Goal: Use online tool/utility: Utilize a website feature to perform a specific function

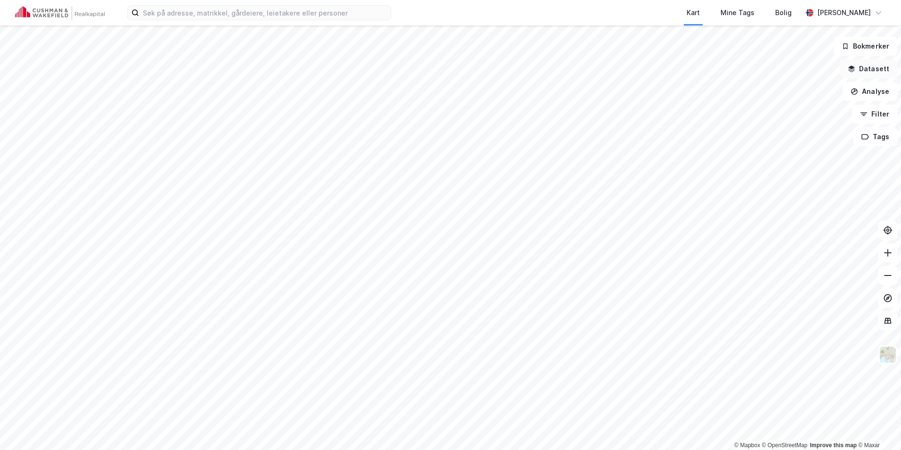
click at [860, 68] on button "Datasett" at bounding box center [869, 68] width 58 height 19
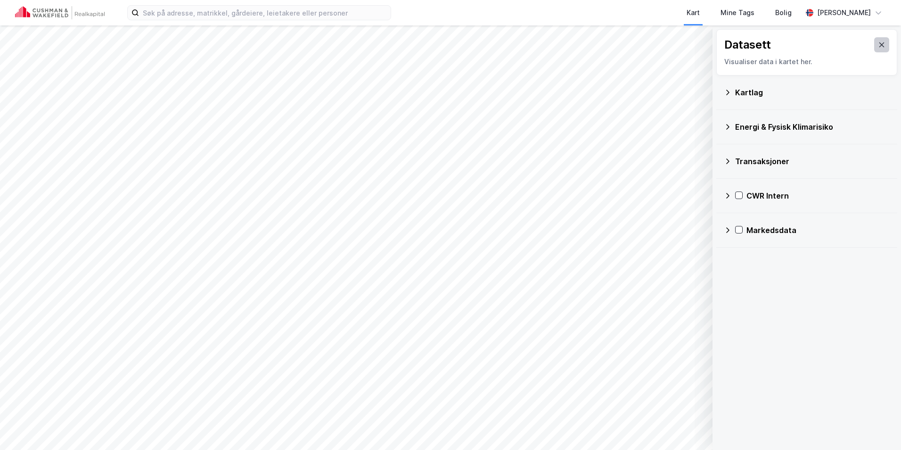
click at [878, 44] on icon at bounding box center [882, 45] width 8 height 8
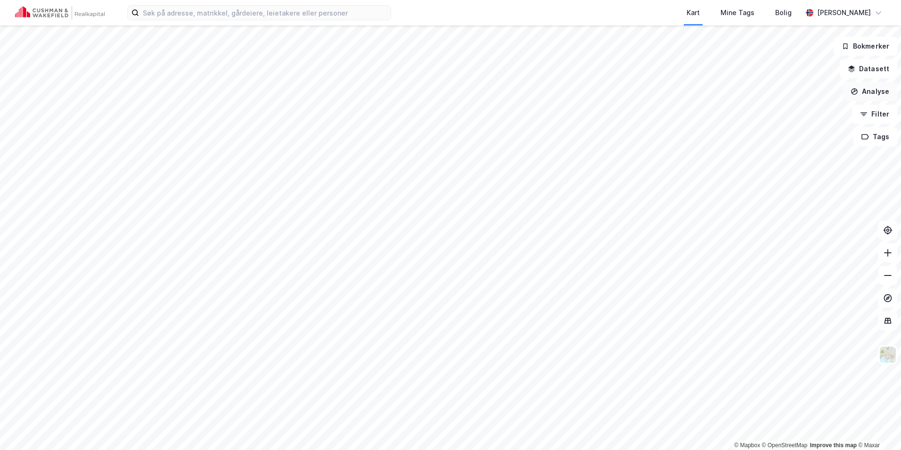
click at [877, 88] on button "Analyse" at bounding box center [870, 91] width 55 height 19
click at [773, 174] on div "Reisetidsanalyse" at bounding box center [782, 170] width 108 height 16
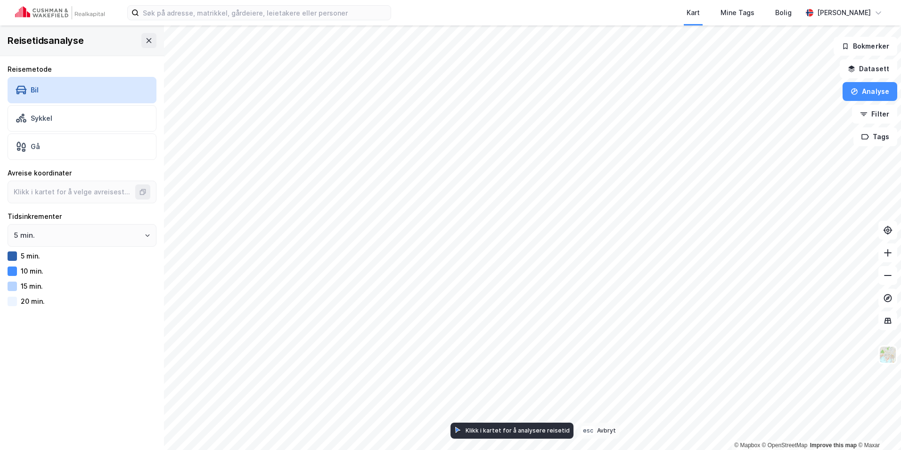
type input "59.904260654796815, 10.624820987215628"
